Goal: Find specific page/section: Find specific page/section

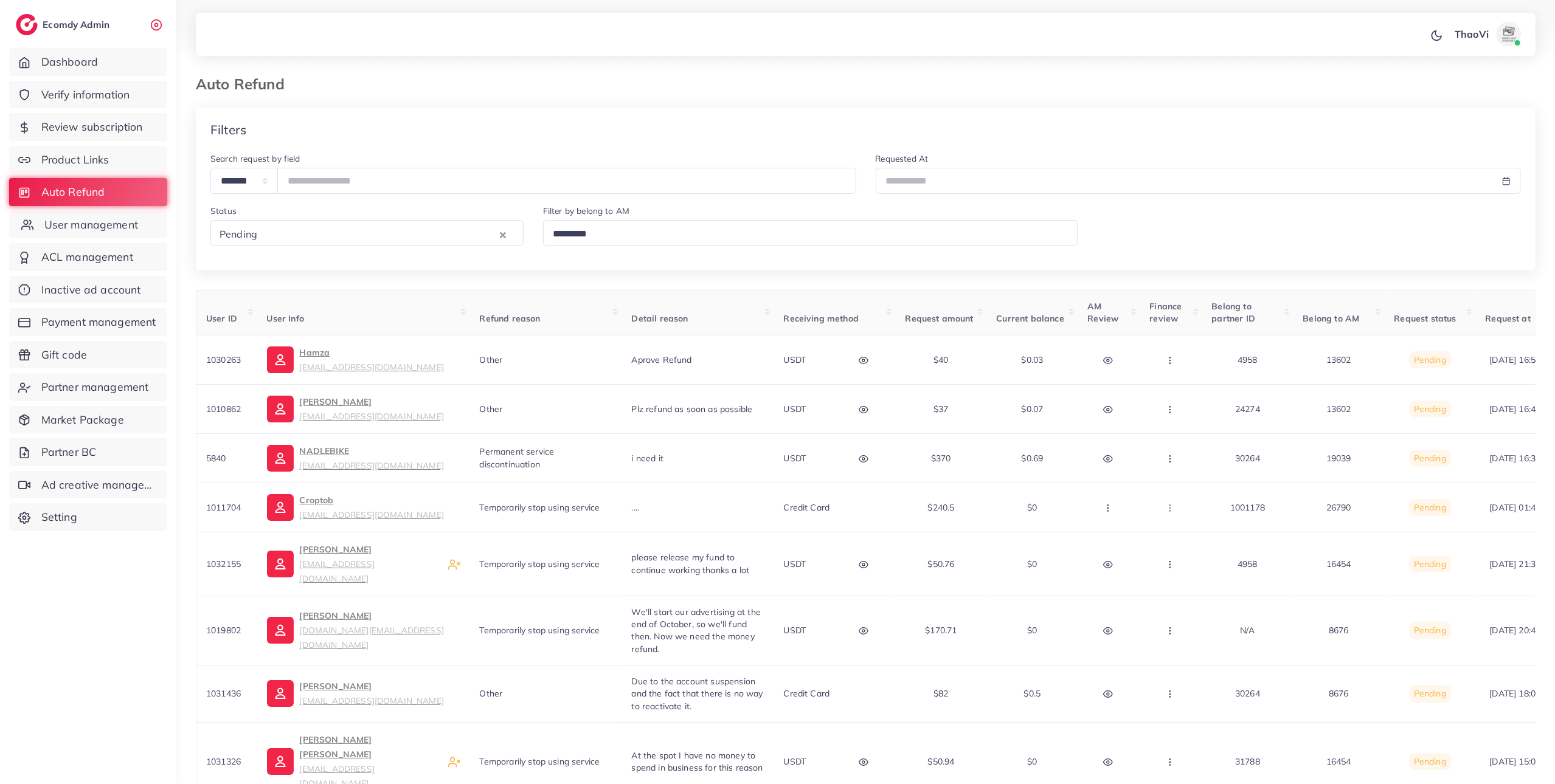
click at [67, 213] on link "User management" at bounding box center [88, 225] width 158 height 28
